Goal: Ask a question

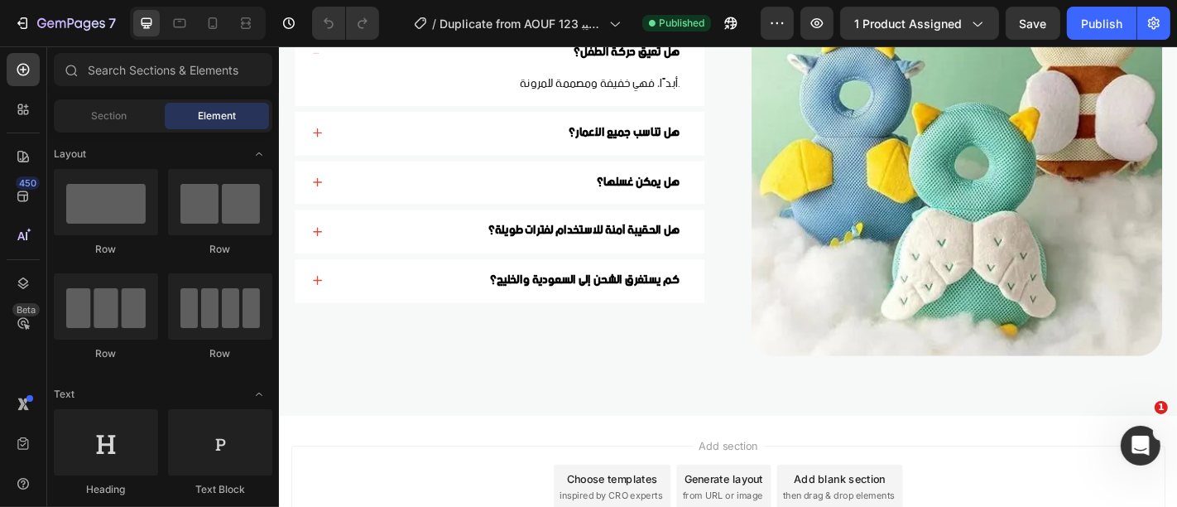
scroll to position [4635, 0]
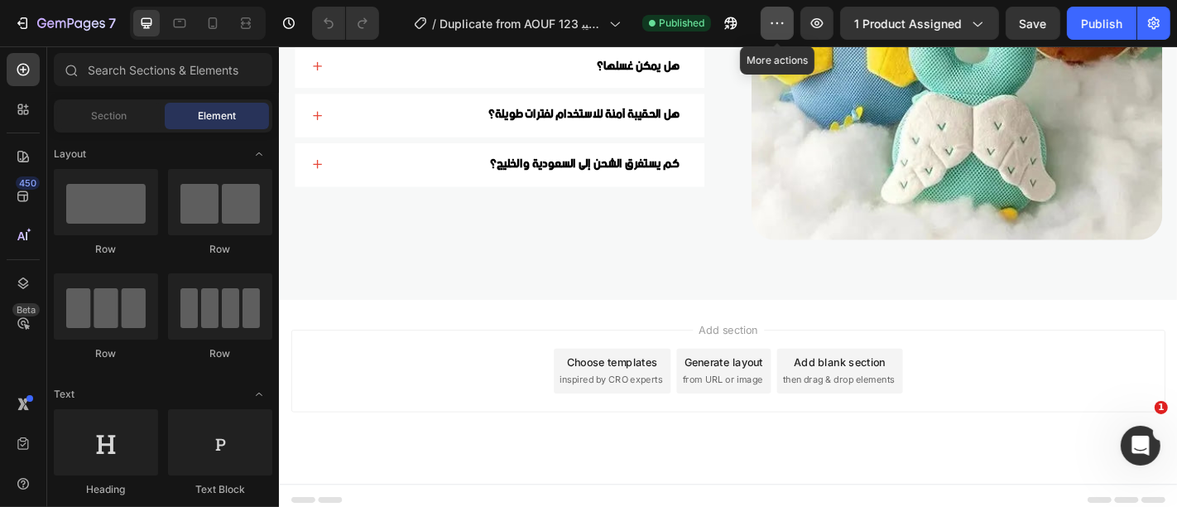
click at [786, 32] on button "button" at bounding box center [777, 23] width 33 height 33
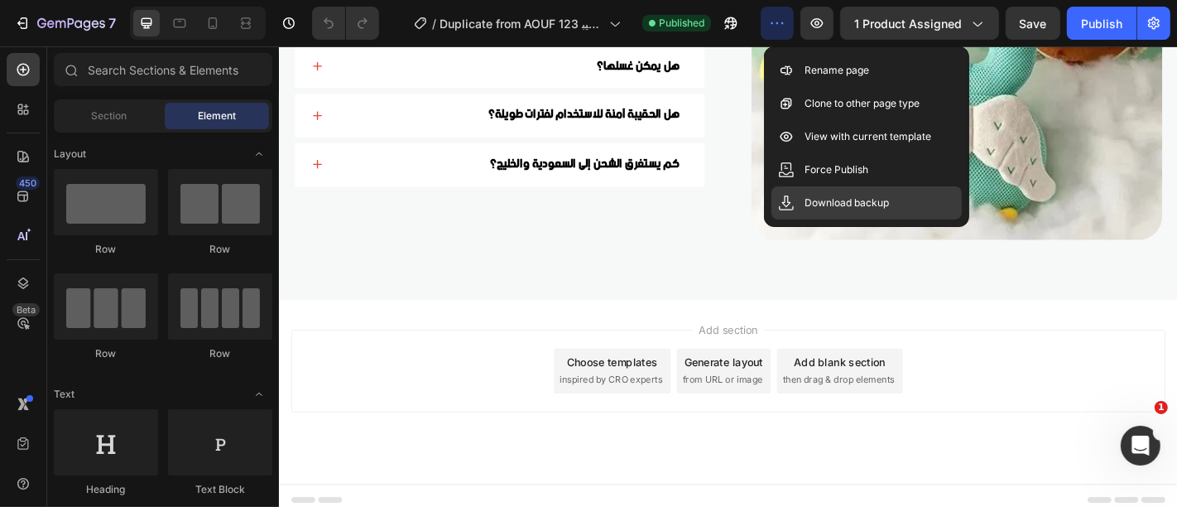
click at [877, 207] on p "Download backup" at bounding box center [847, 203] width 84 height 17
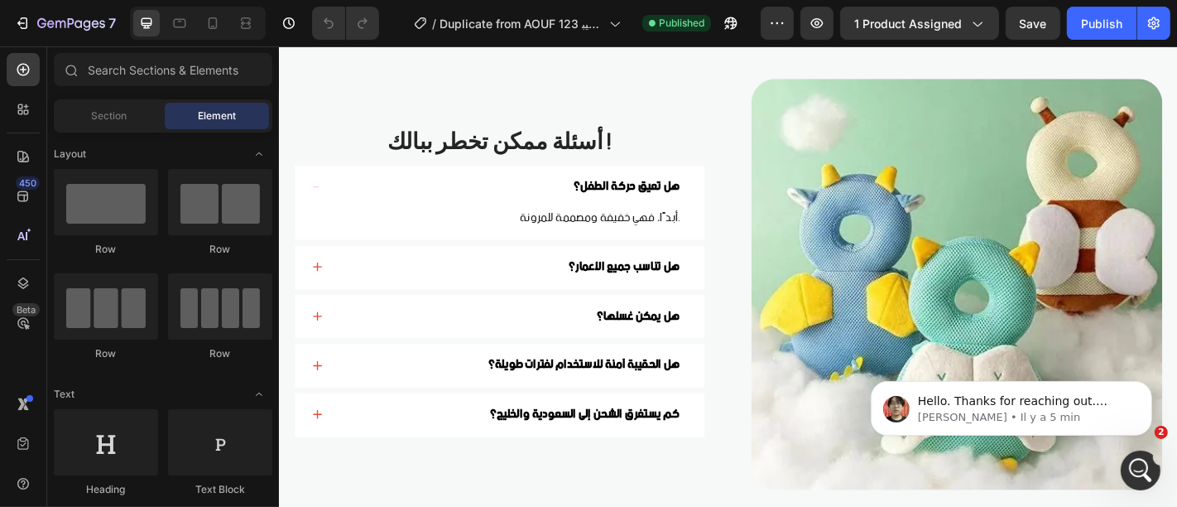
scroll to position [0, 0]
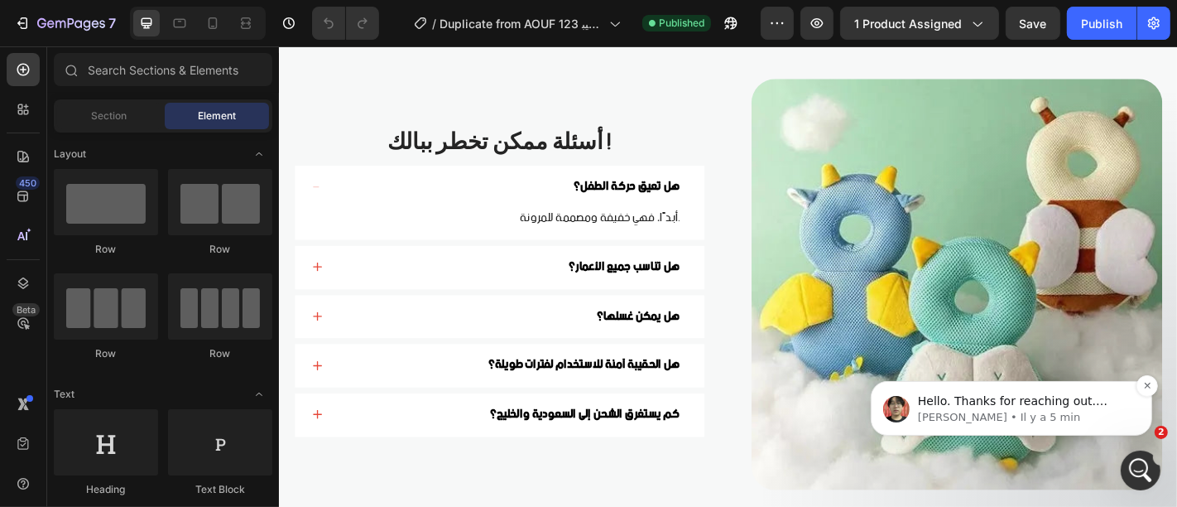
click at [1067, 401] on p "Hello. Thanks for reaching out. [PERSON_NAME] from the GemPages Support team is…" at bounding box center [1024, 400] width 214 height 17
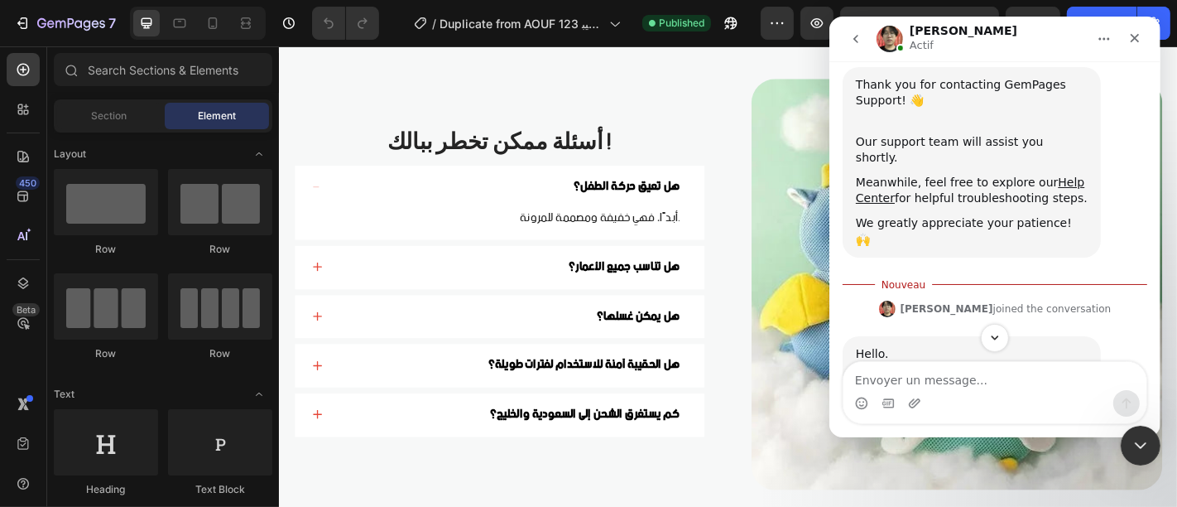
scroll to position [262, 0]
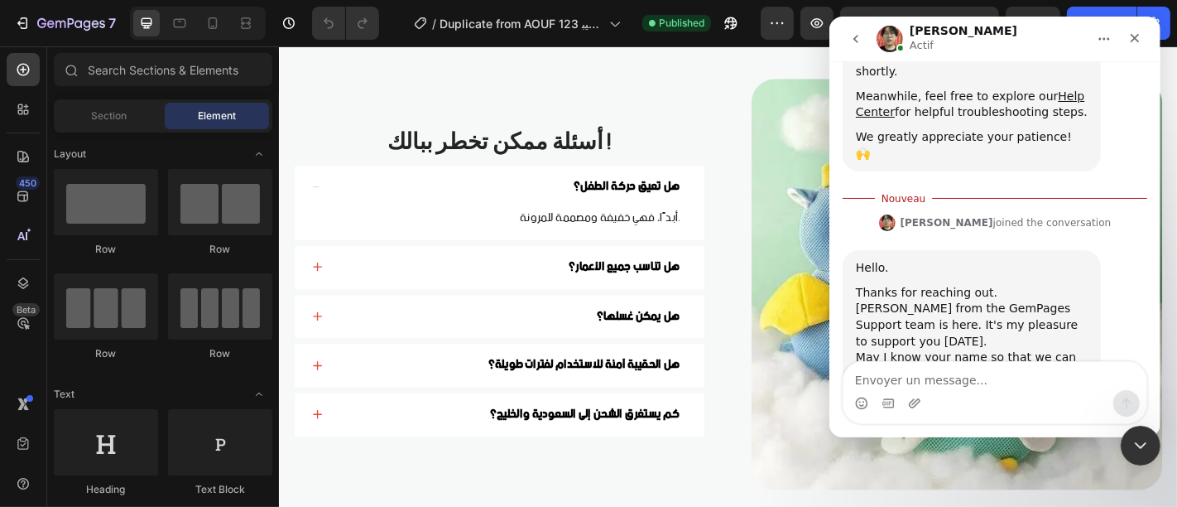
click at [973, 380] on textarea "Envoyer un message..." at bounding box center [994, 376] width 303 height 28
type textarea "my name [PERSON_NAME]"
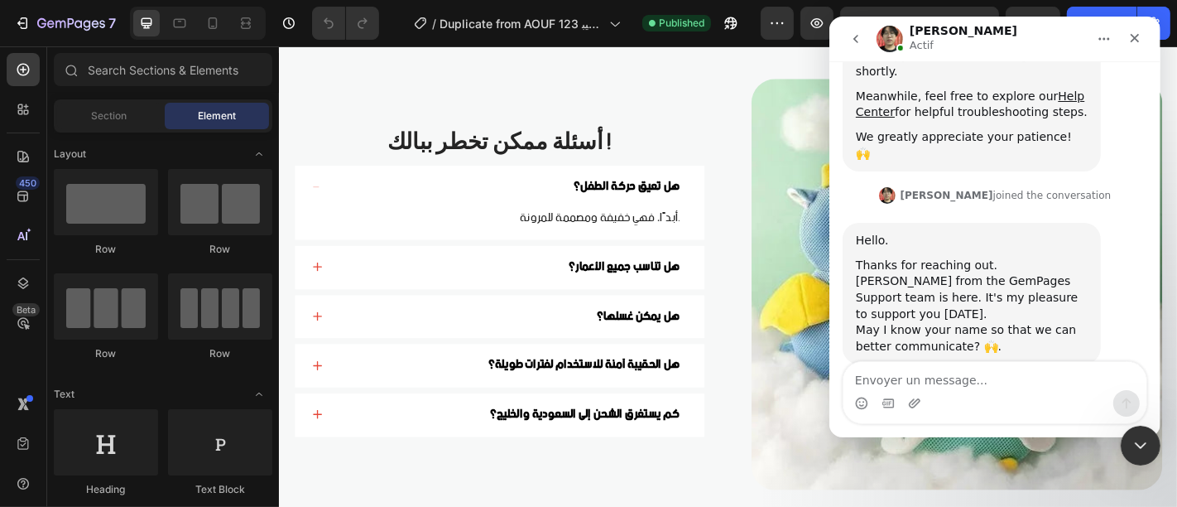
scroll to position [284, 0]
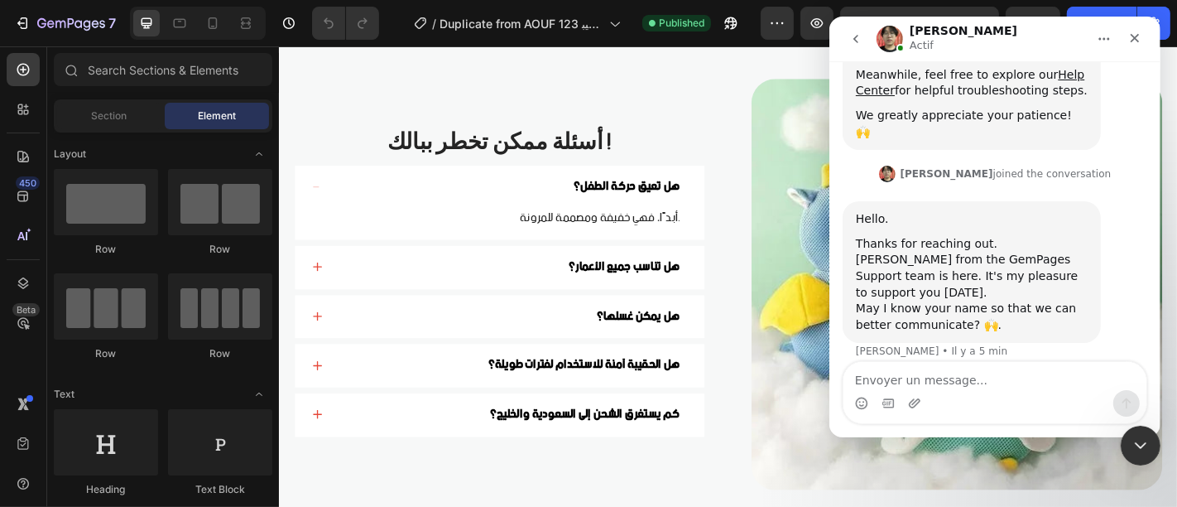
click at [883, 211] on div "Hello." at bounding box center [971, 219] width 232 height 17
click at [903, 236] on div "Thanks for reaching out. [PERSON_NAME] from the GemPages Support team is here. …" at bounding box center [971, 268] width 232 height 65
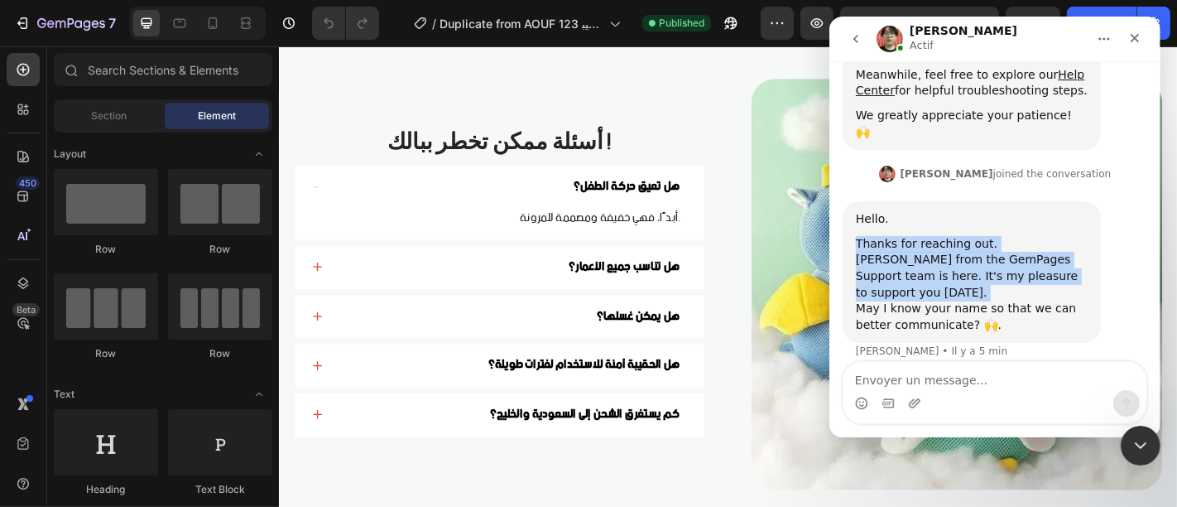
click at [903, 236] on div "Thanks for reaching out. [PERSON_NAME] from the GemPages Support team is here. …" at bounding box center [971, 268] width 232 height 65
click at [970, 236] on div "Thanks for reaching out. [PERSON_NAME] from the GemPages Support team is here. …" at bounding box center [971, 268] width 232 height 65
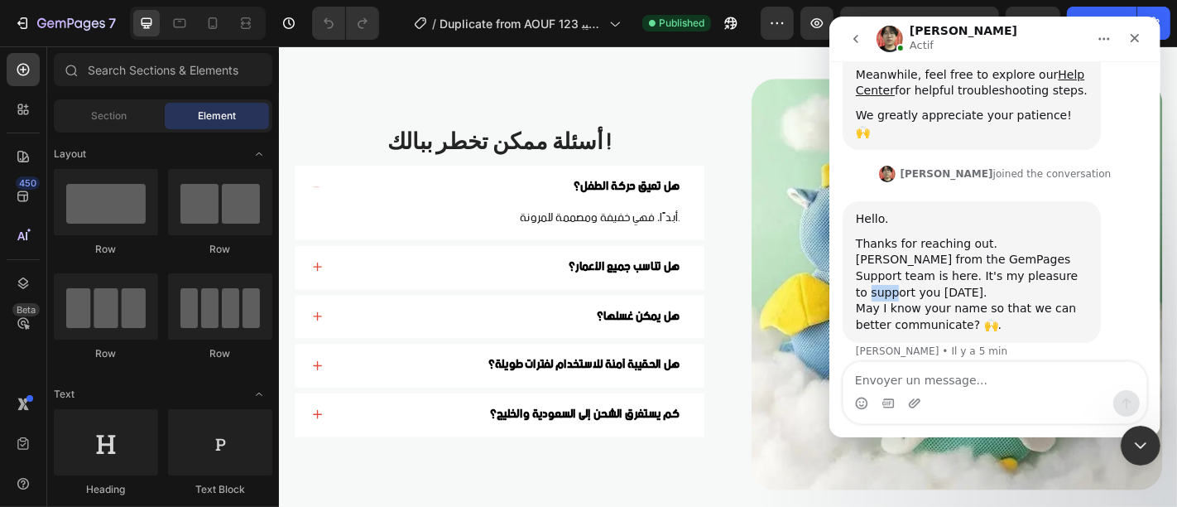
click at [970, 236] on div "Thanks for reaching out. [PERSON_NAME] from the GemPages Support team is here. …" at bounding box center [971, 268] width 232 height 65
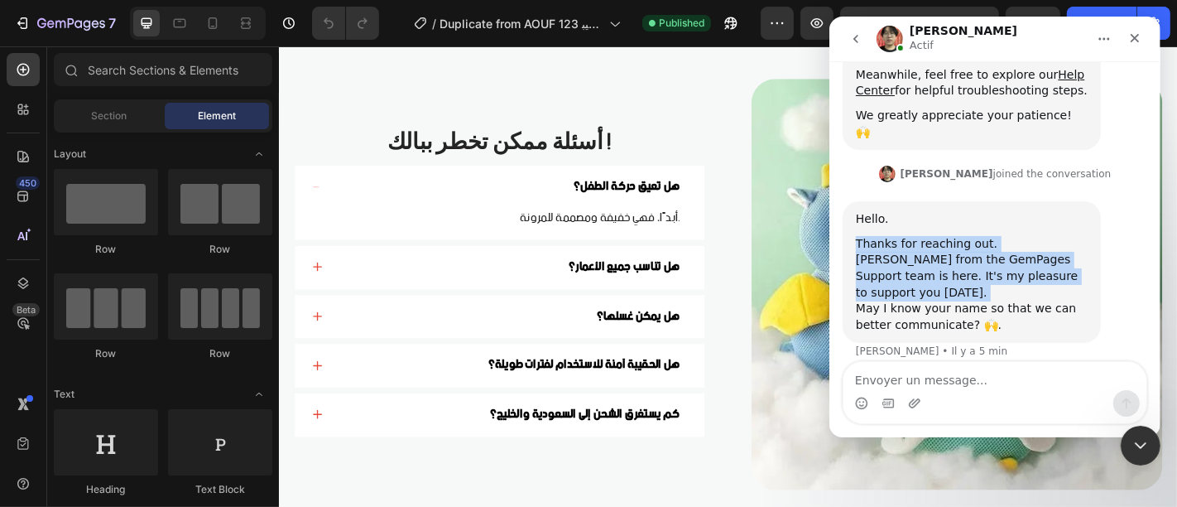
click at [970, 236] on div "Thanks for reaching out. [PERSON_NAME] from the GemPages Support team is here. …" at bounding box center [971, 268] width 232 height 65
click at [880, 236] on div "Thanks for reaching out. [PERSON_NAME] from the GemPages Support team is here. …" at bounding box center [971, 268] width 232 height 65
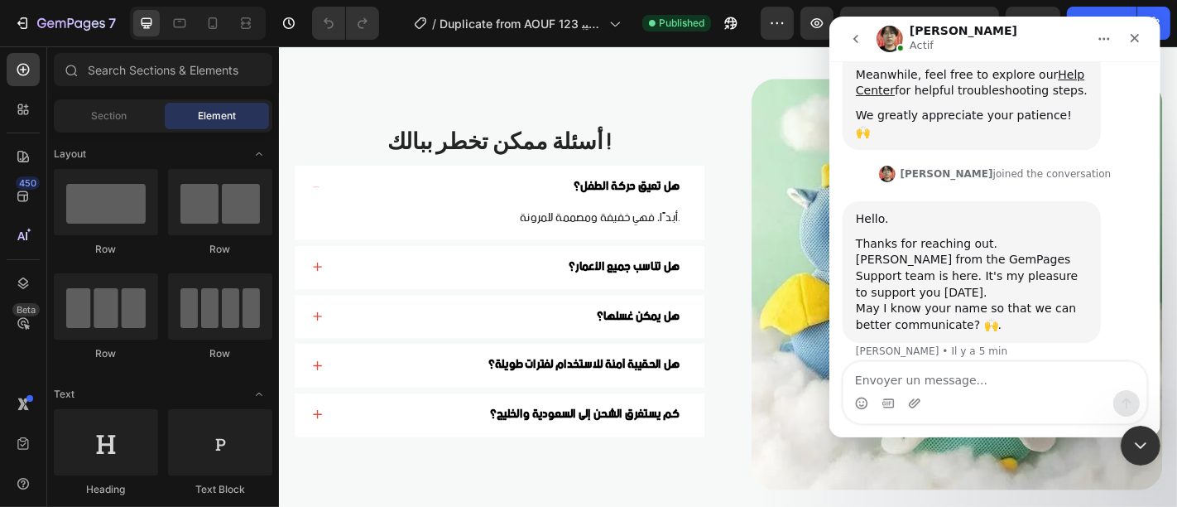
click at [879, 228] on div "Ethan dit…" at bounding box center [971, 232] width 232 height 8
click at [879, 211] on div "Hello." at bounding box center [971, 219] width 232 height 17
click at [891, 236] on div "Thanks for reaching out. [PERSON_NAME] from the GemPages Support team is here. …" at bounding box center [971, 268] width 232 height 65
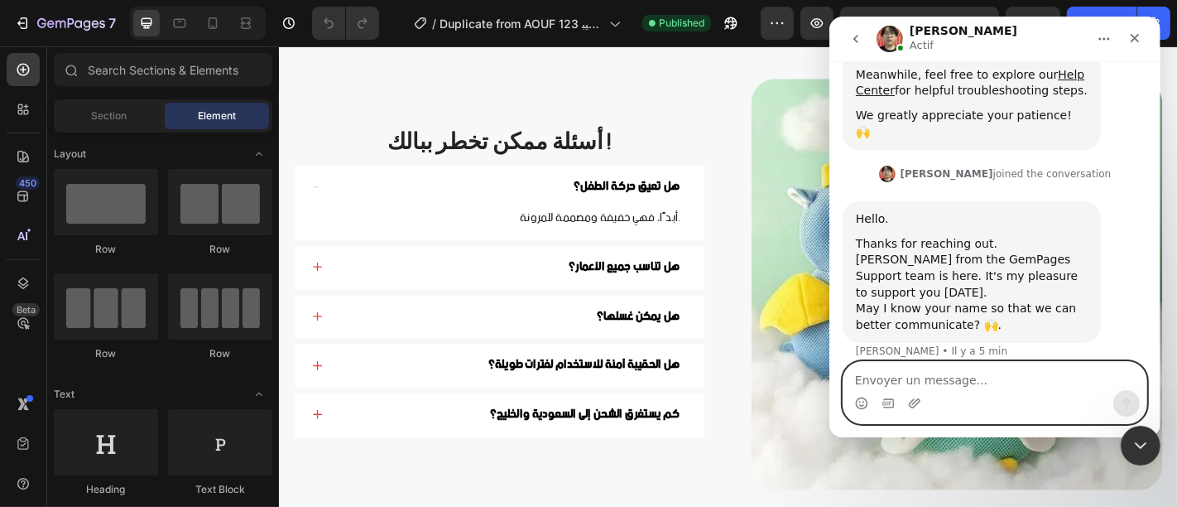
click at [962, 381] on textarea "Envoyer un message..." at bounding box center [994, 376] width 303 height 28
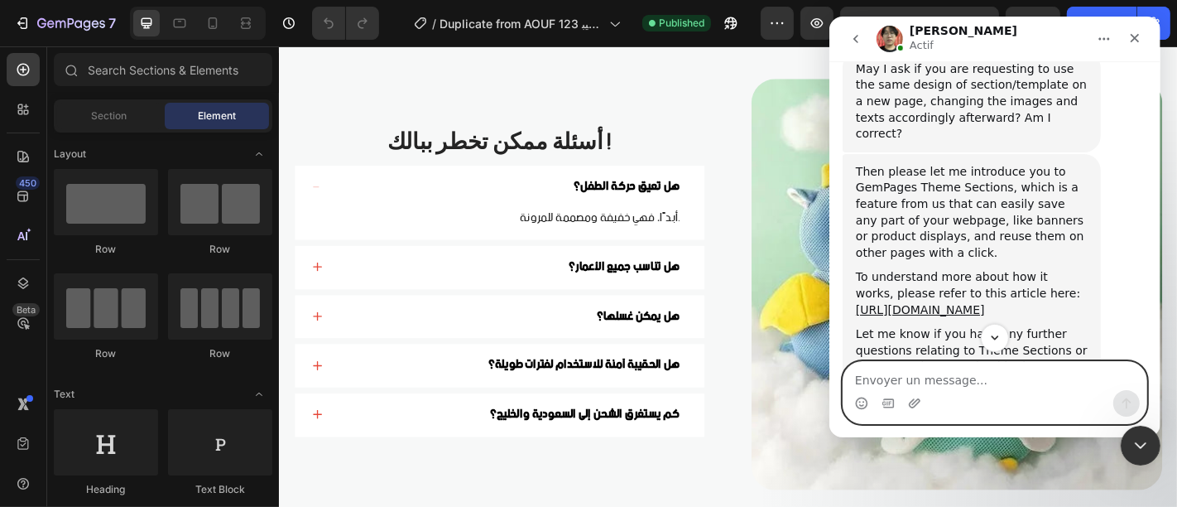
scroll to position [664, 0]
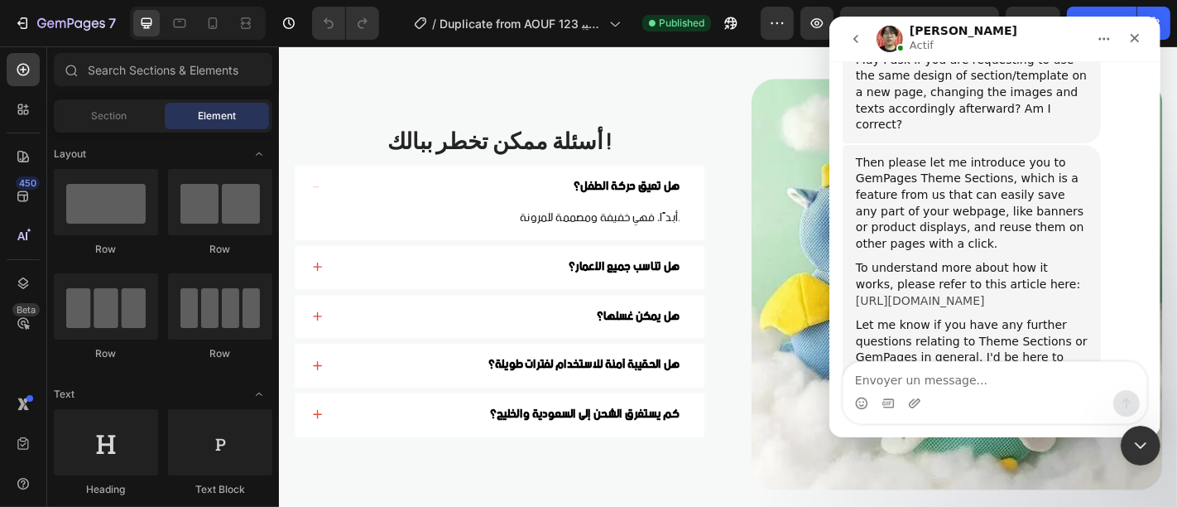
click at [927, 294] on link "[URL][DOMAIN_NAME]" at bounding box center [919, 300] width 129 height 13
